Goal: Task Accomplishment & Management: Use online tool/utility

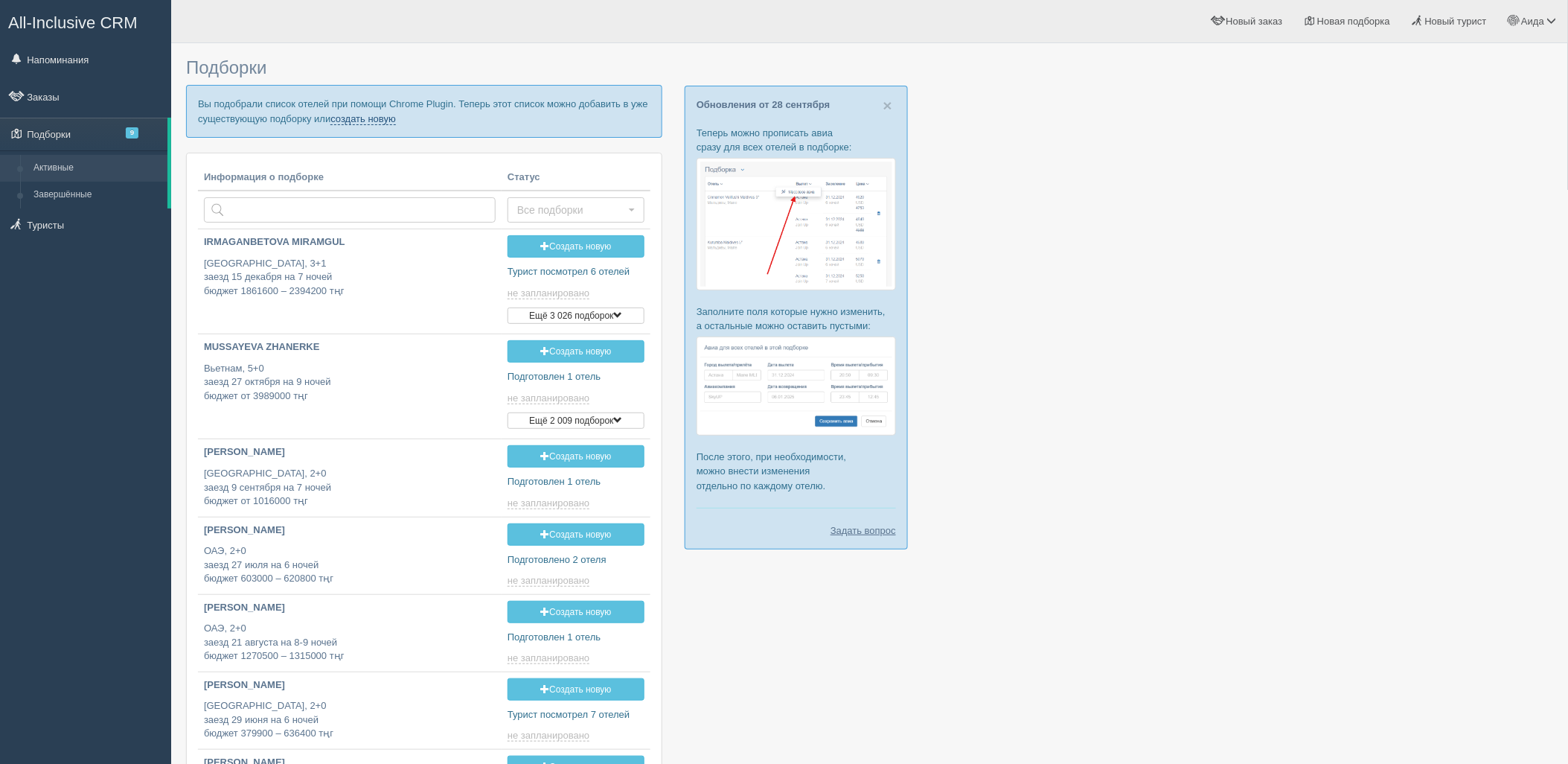
drag, startPoint x: 0, startPoint y: 0, endPoint x: 359, endPoint y: 128, distance: 381.1
click at [358, 121] on link "создать новую" at bounding box center [363, 119] width 65 height 12
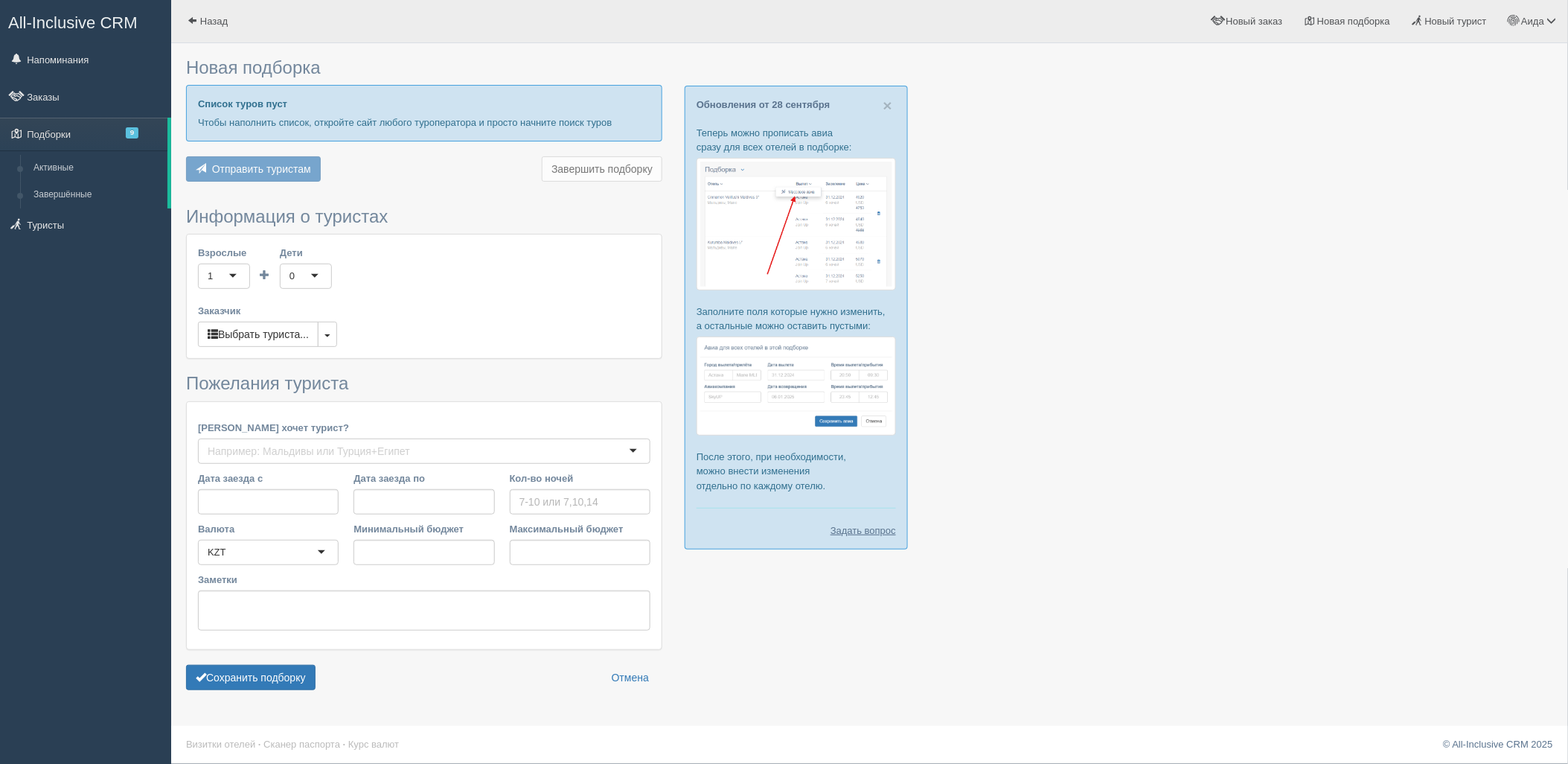
type input "4-6"
type input "656100"
type input "1086500"
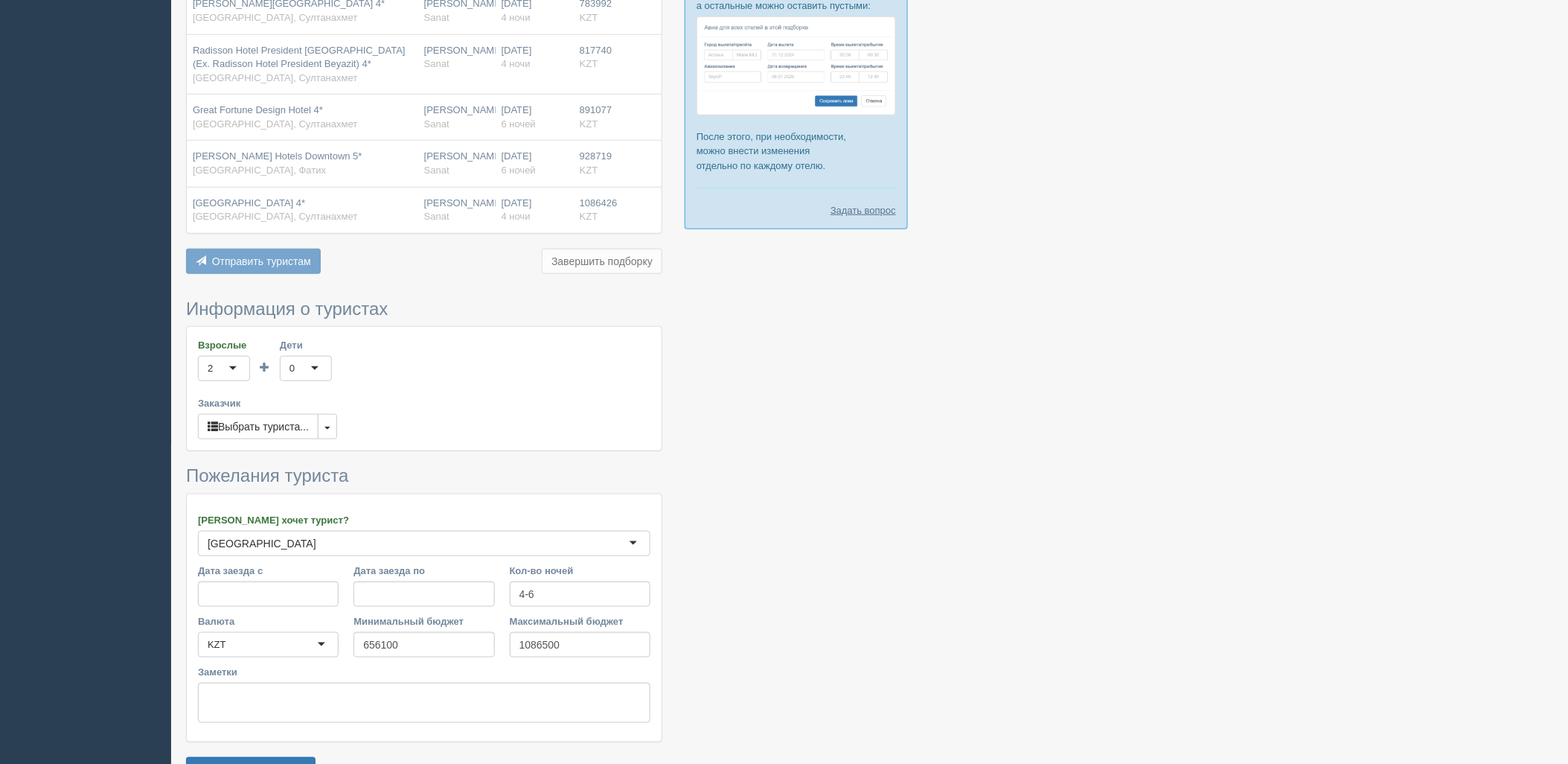
scroll to position [414, 0]
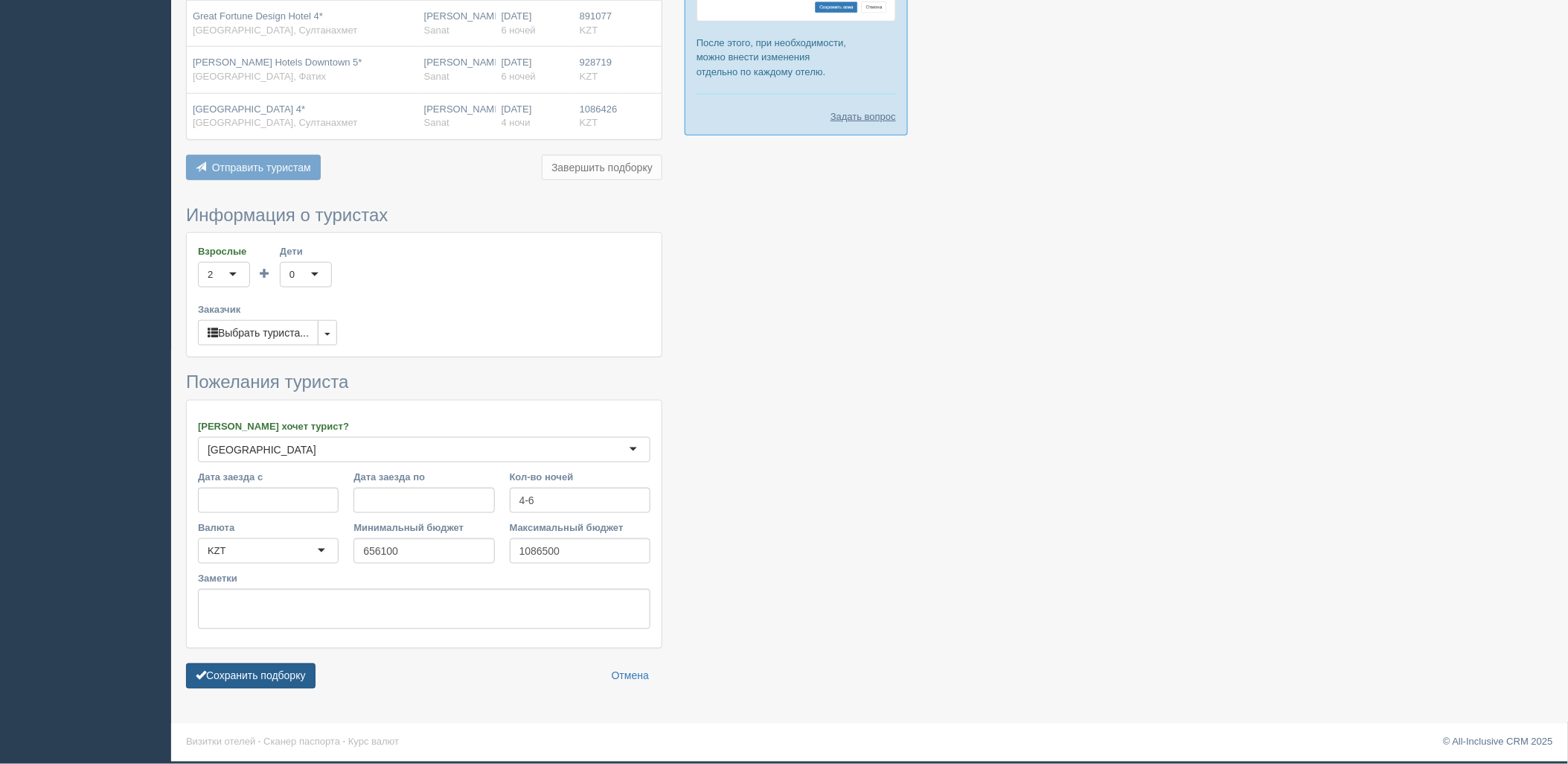
click at [297, 675] on button "Сохранить подборку" at bounding box center [251, 676] width 129 height 26
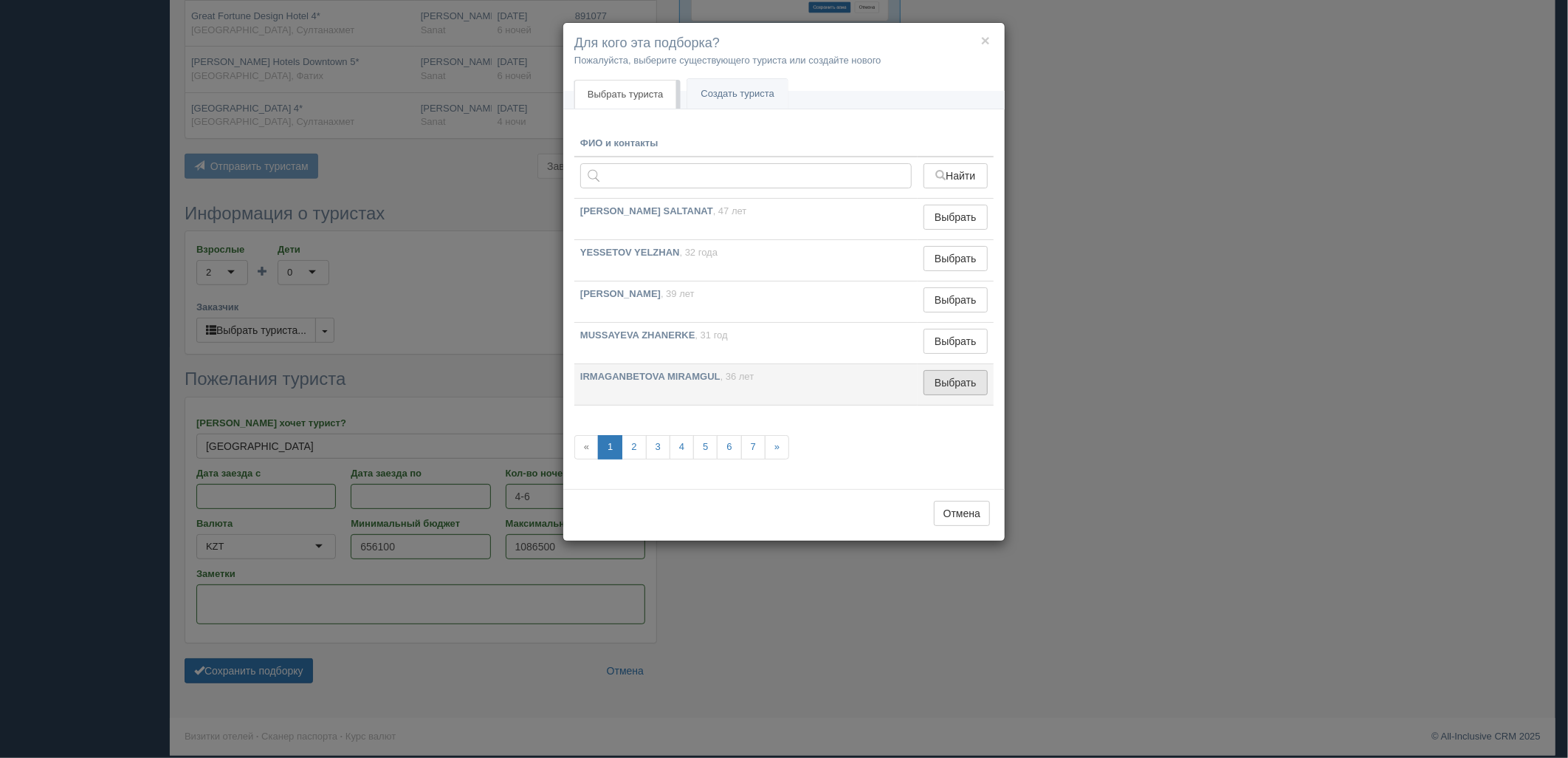
click at [926, 390] on button "Выбрать" at bounding box center [956, 382] width 64 height 25
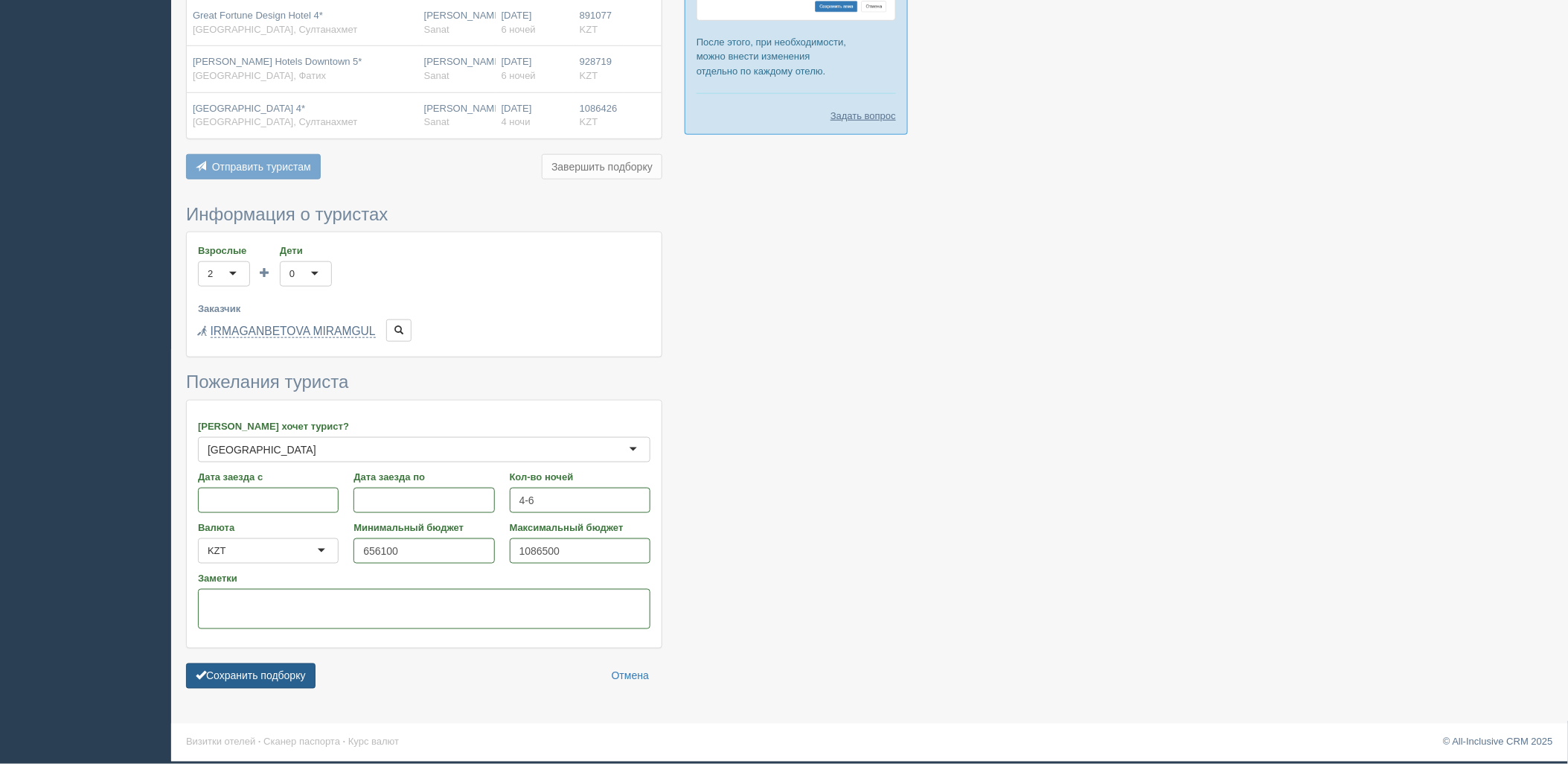
click at [302, 680] on button "Сохранить подборку" at bounding box center [251, 676] width 129 height 26
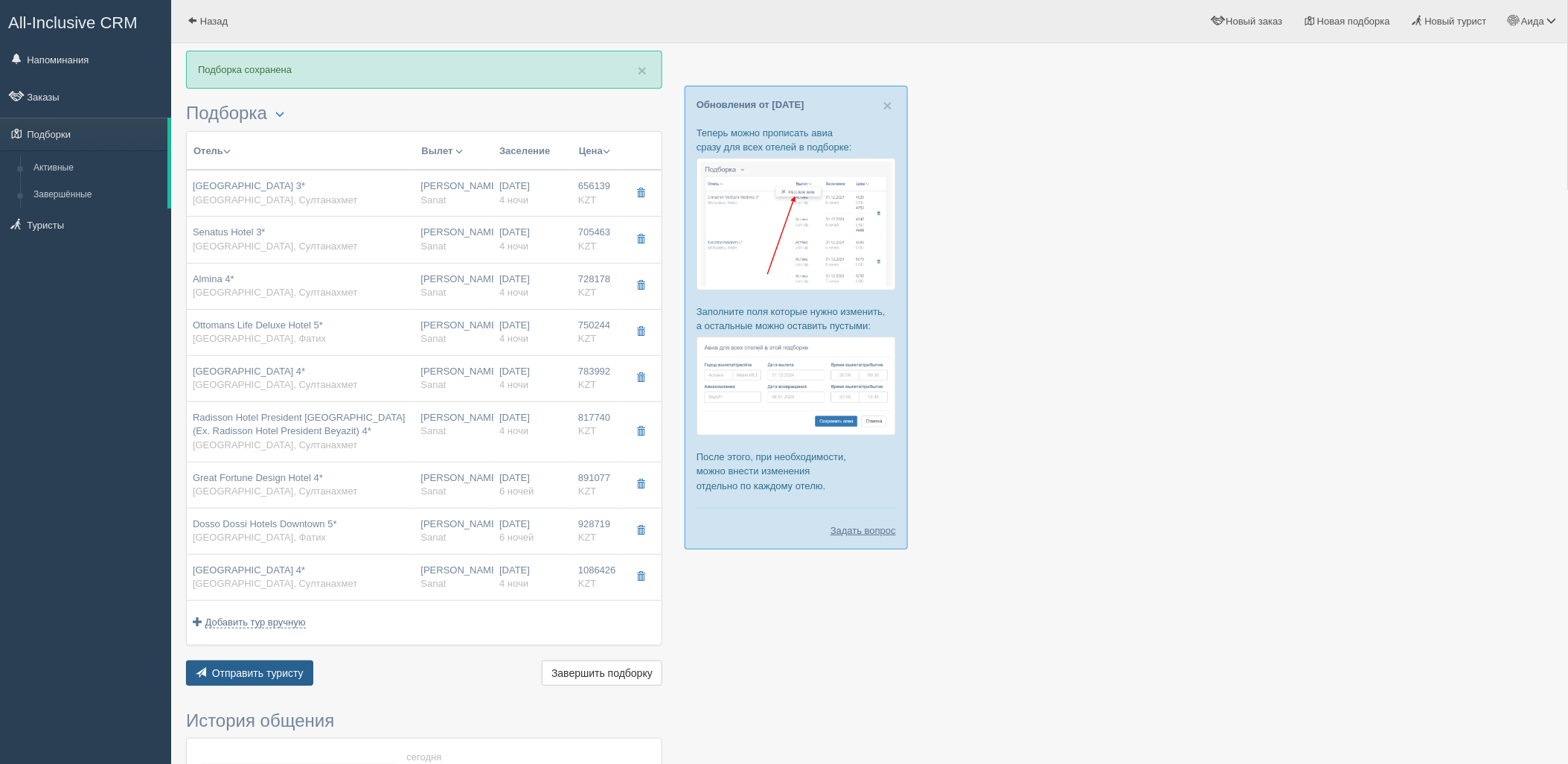
click at [273, 665] on button "Отправить туристу Отправить" at bounding box center [250, 673] width 128 height 26
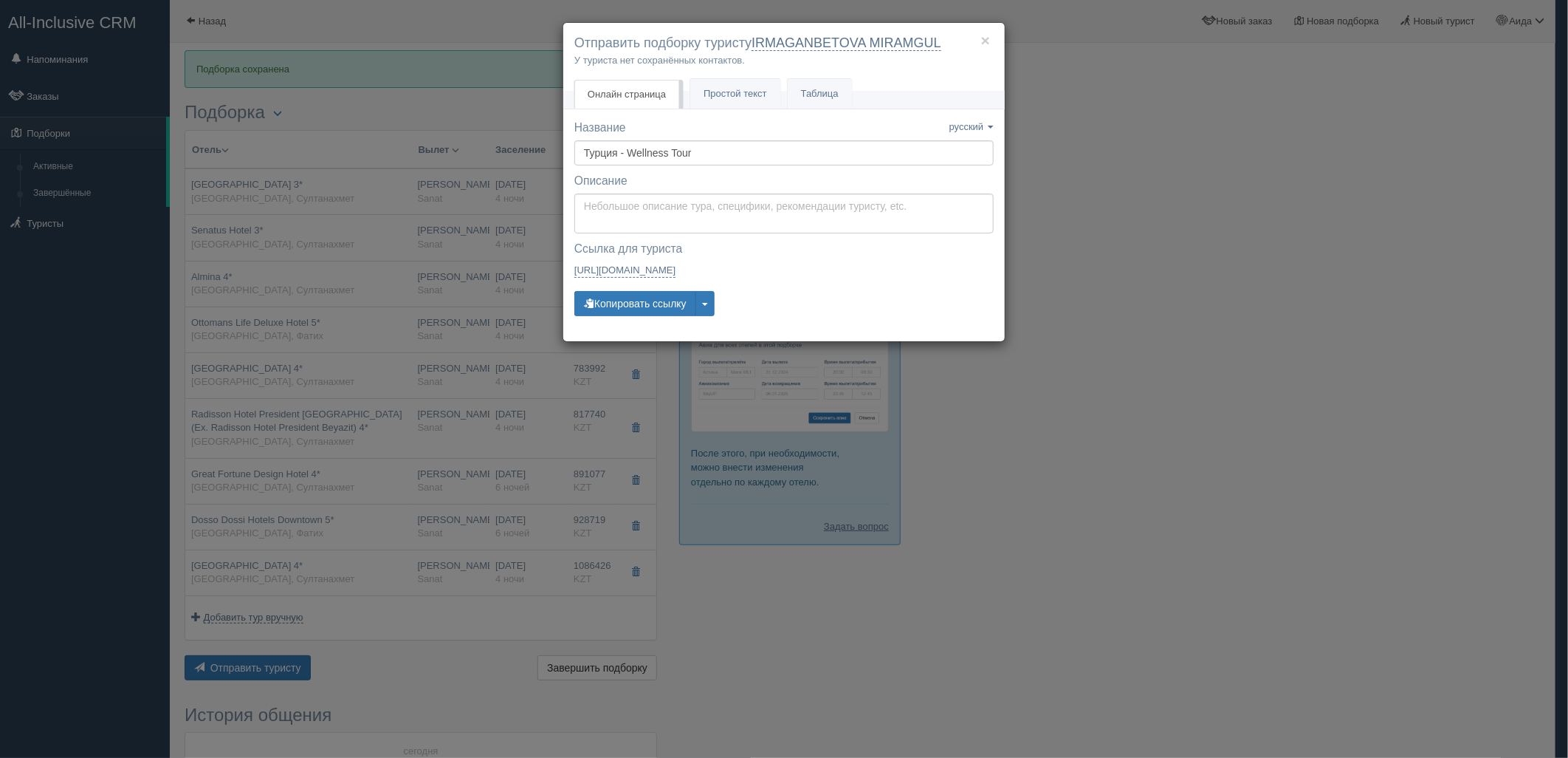
click at [603, 319] on div "Название Название сохранено русский english eesti latviešu polski українська ру…" at bounding box center [784, 225] width 419 height 210
click at [615, 310] on button "Копировать ссылку" at bounding box center [635, 303] width 122 height 25
